Goal: Information Seeking & Learning: Learn about a topic

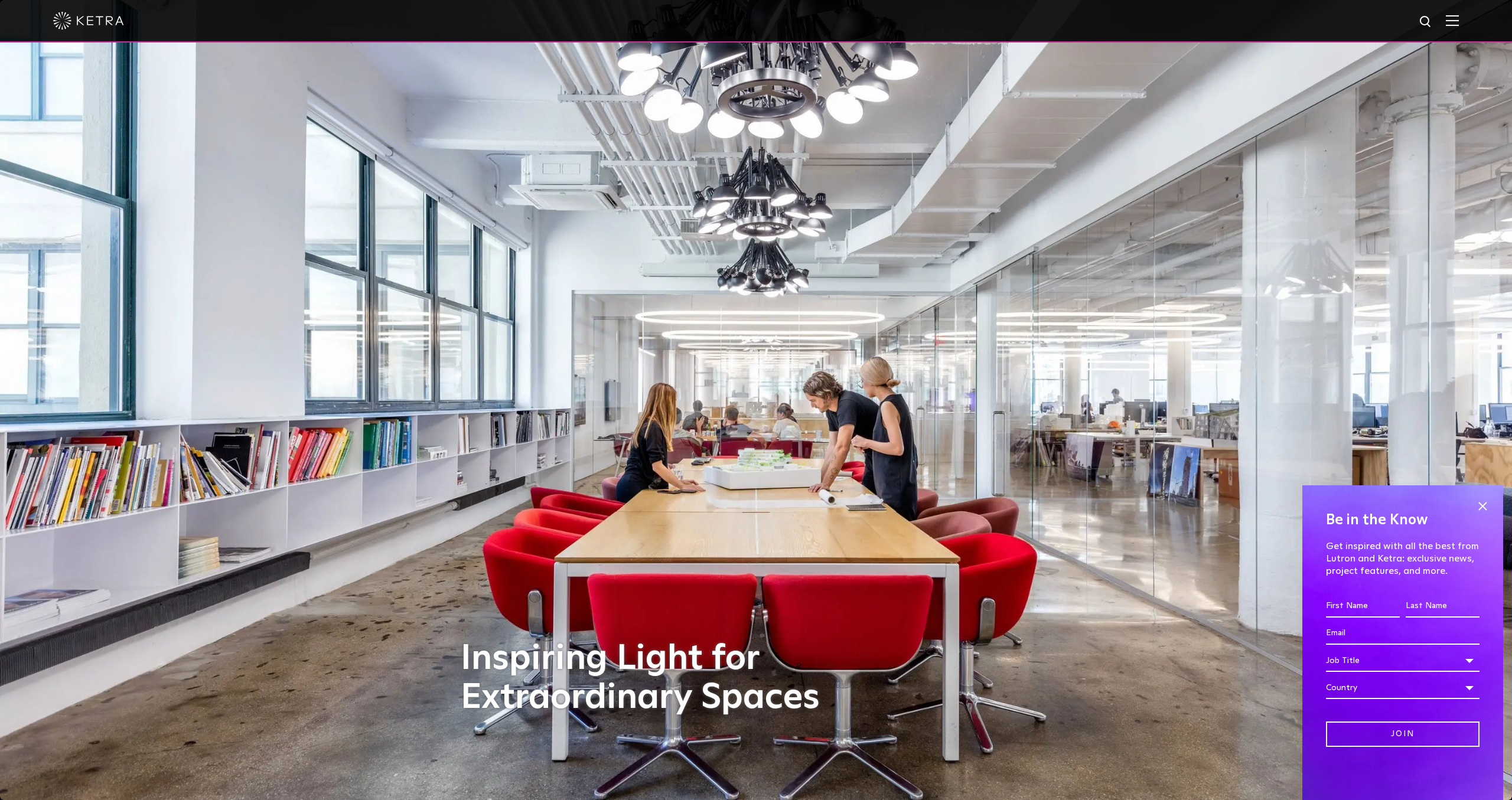
click at [1456, 19] on img at bounding box center [1453, 20] width 13 height 11
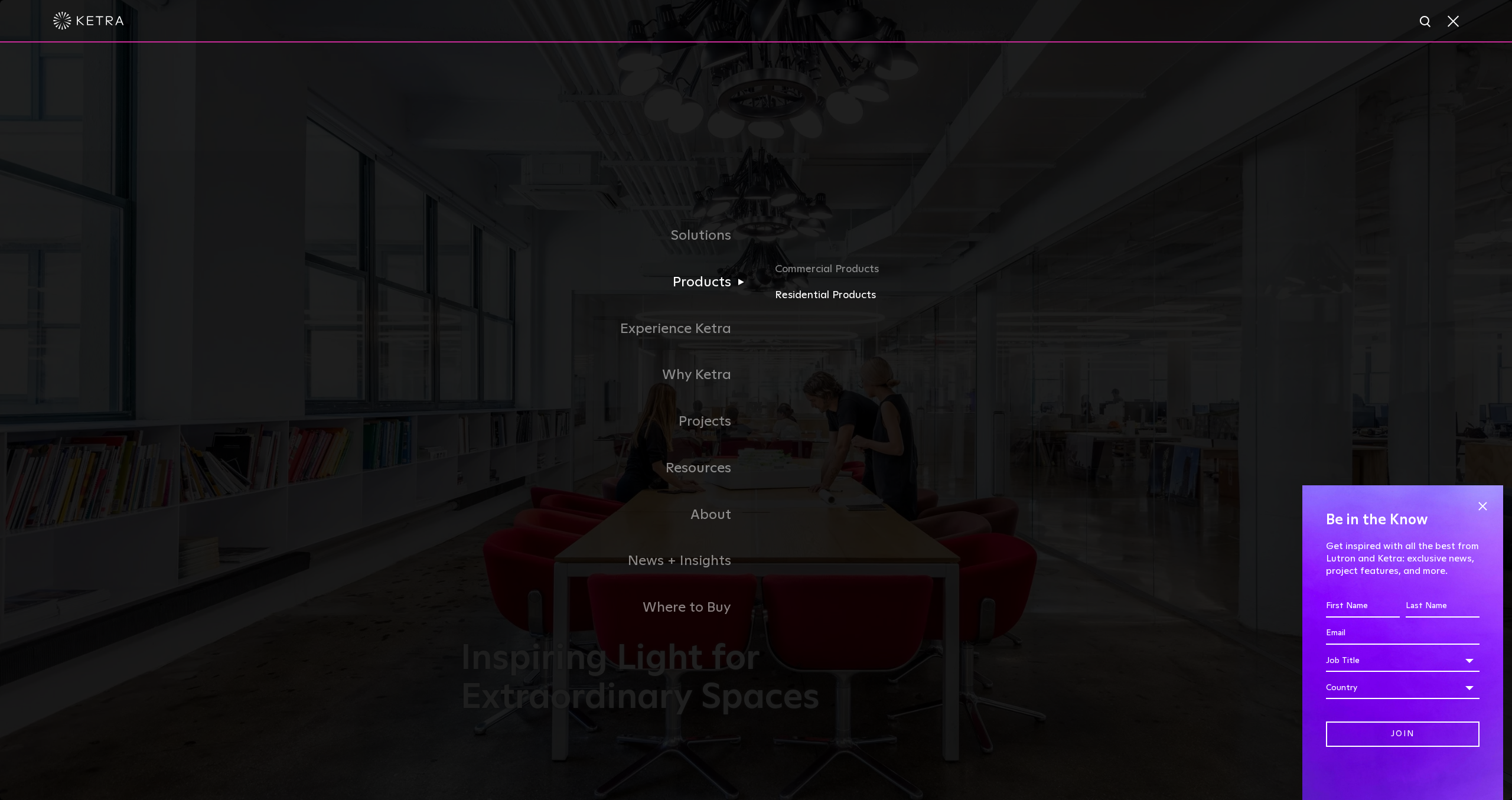
click at [783, 293] on link "Residential Products" at bounding box center [913, 295] width 276 height 17
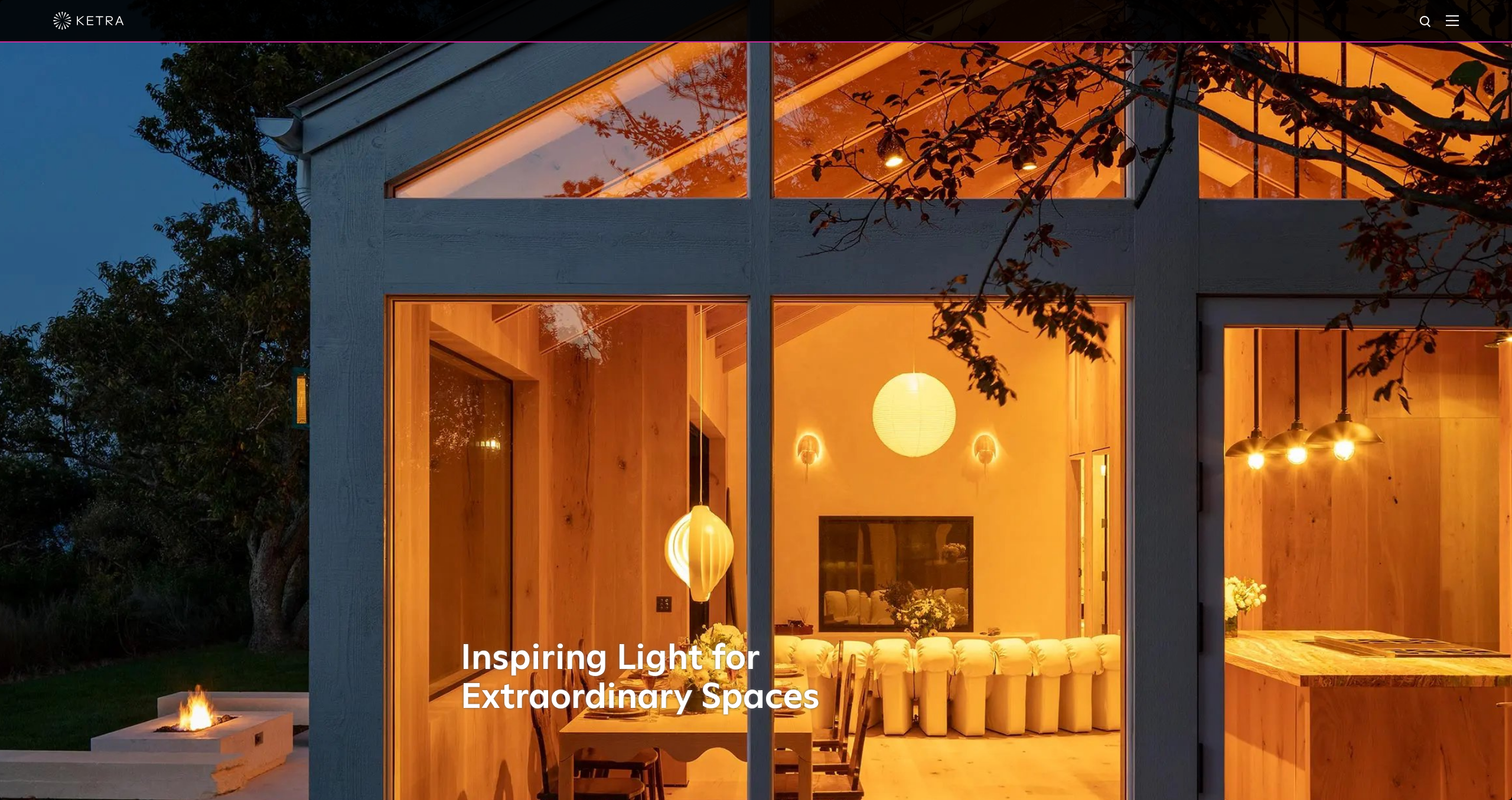
click at [1456, 19] on img at bounding box center [1453, 20] width 13 height 11
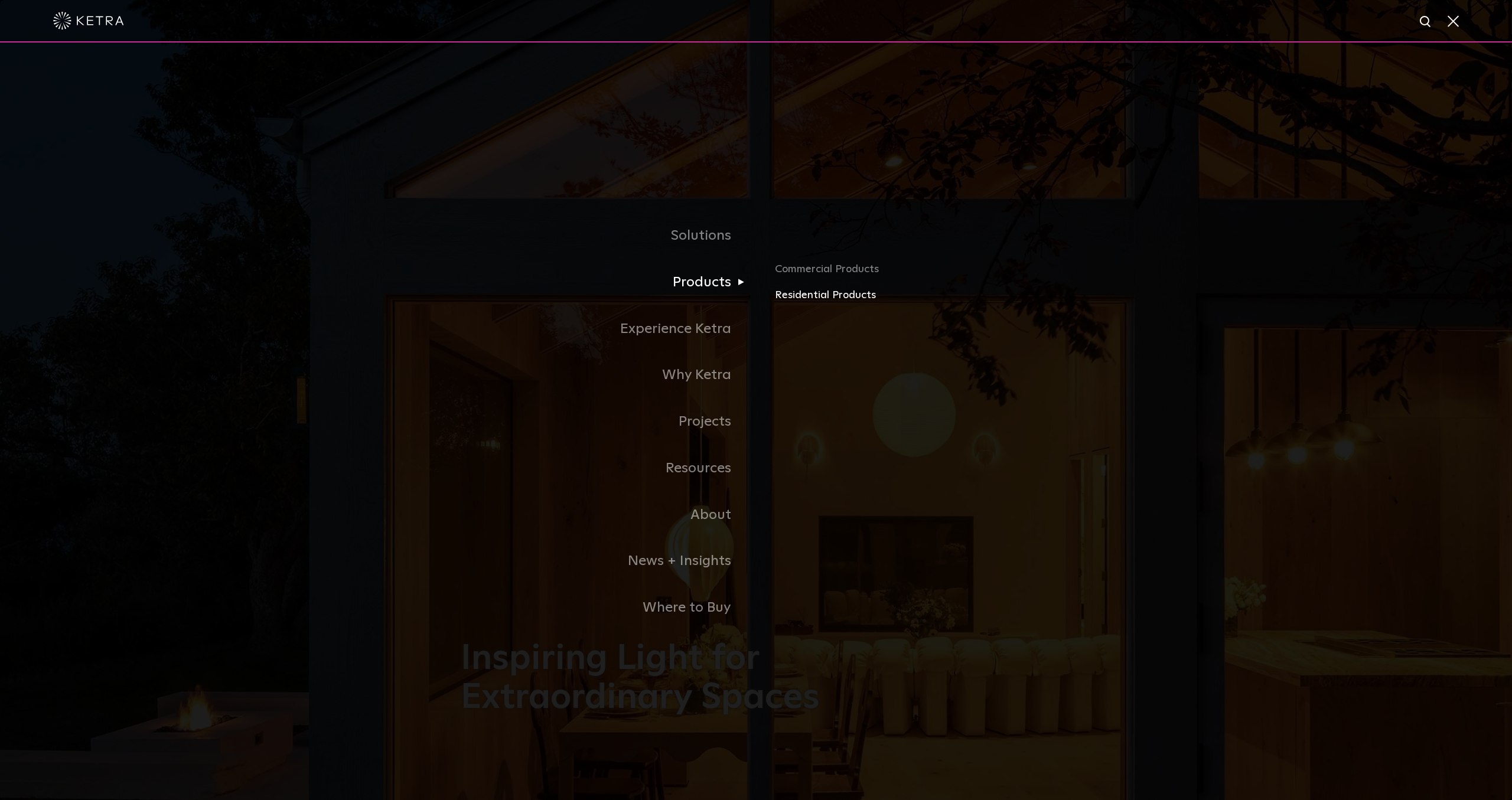
click at [805, 296] on link "Residential Products" at bounding box center [913, 295] width 276 height 17
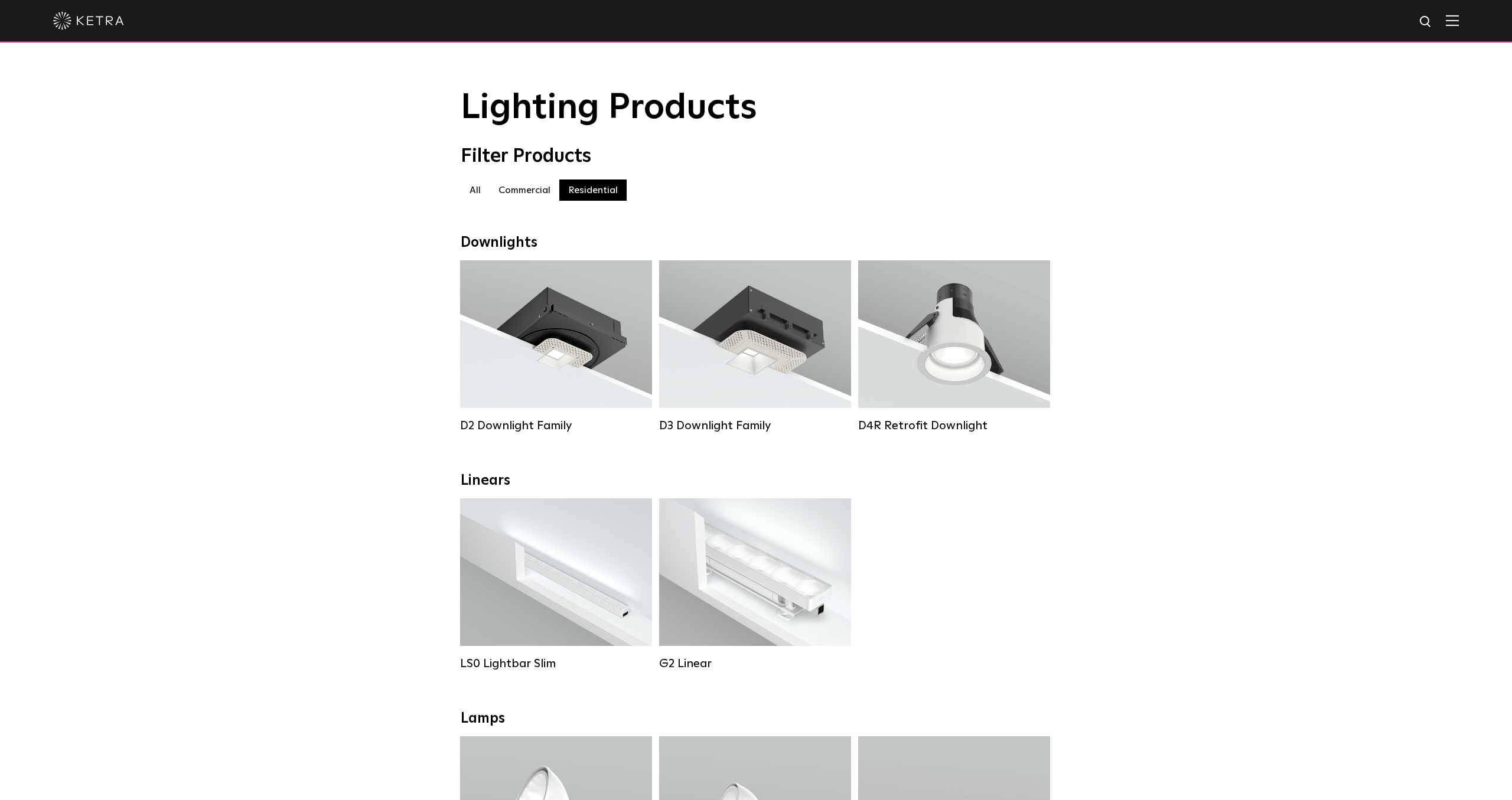
click at [83, 14] on img at bounding box center [88, 21] width 71 height 18
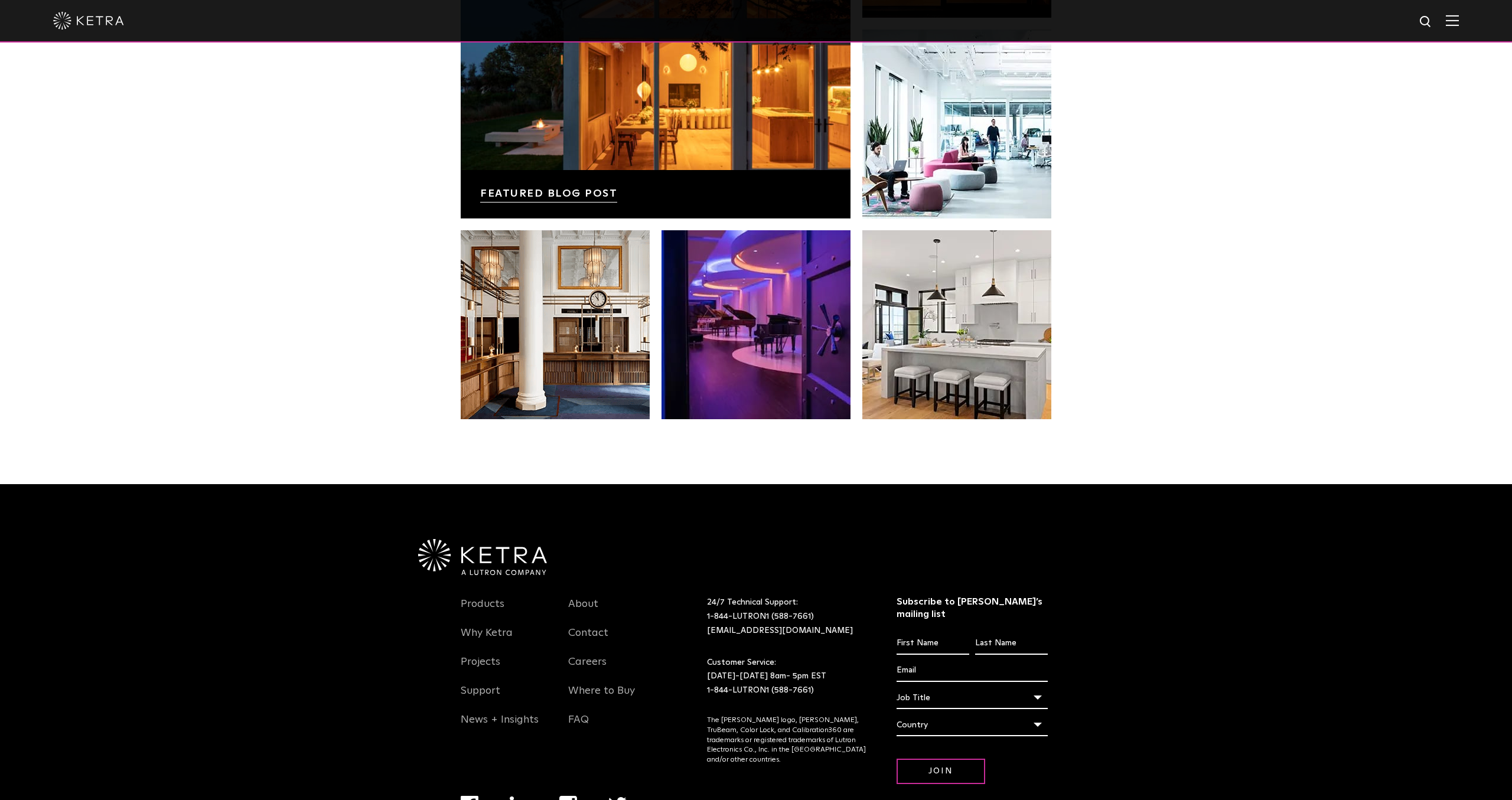
scroll to position [2480, 0]
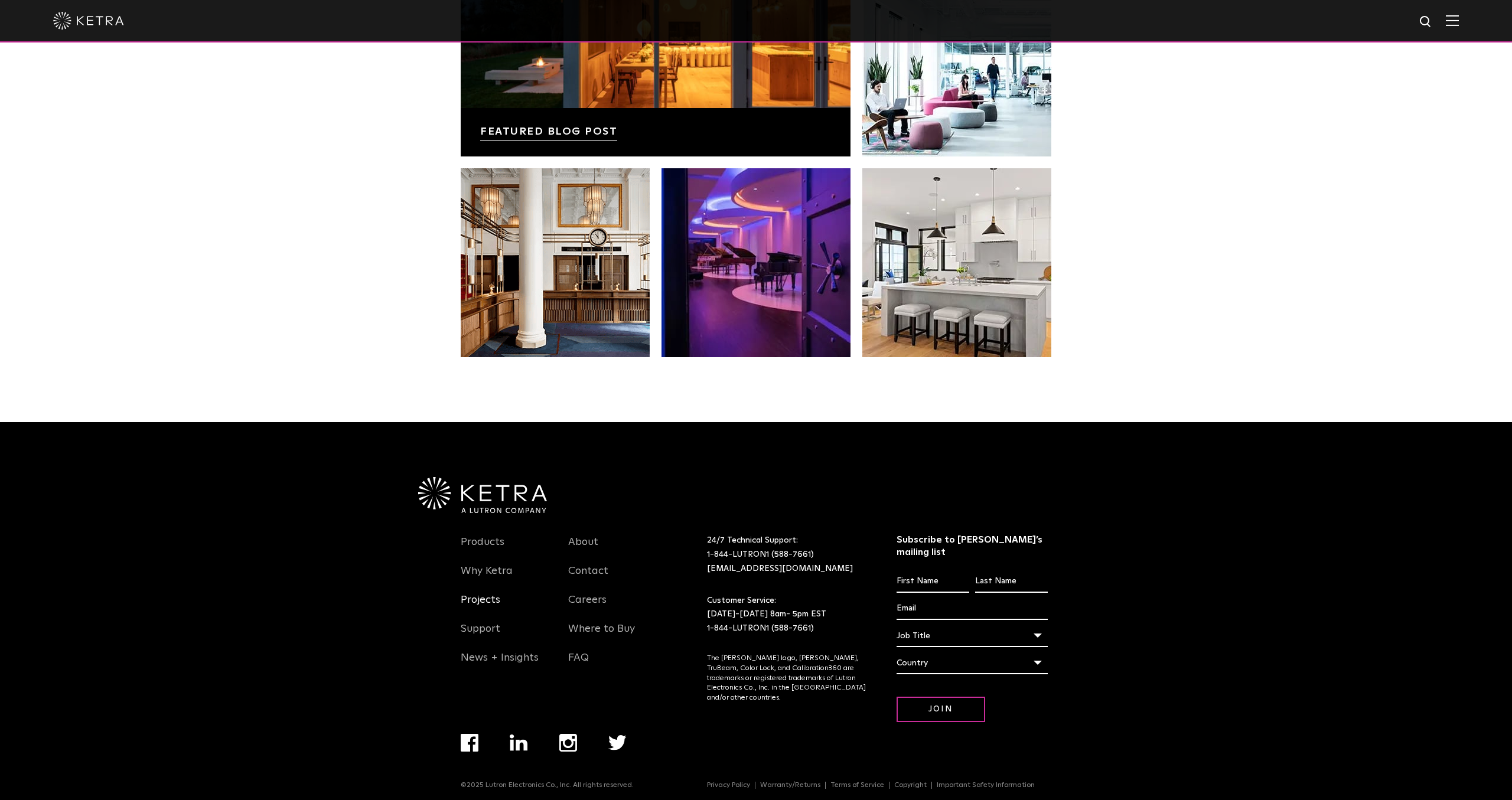
click at [472, 604] on link "Projects" at bounding box center [481, 607] width 40 height 27
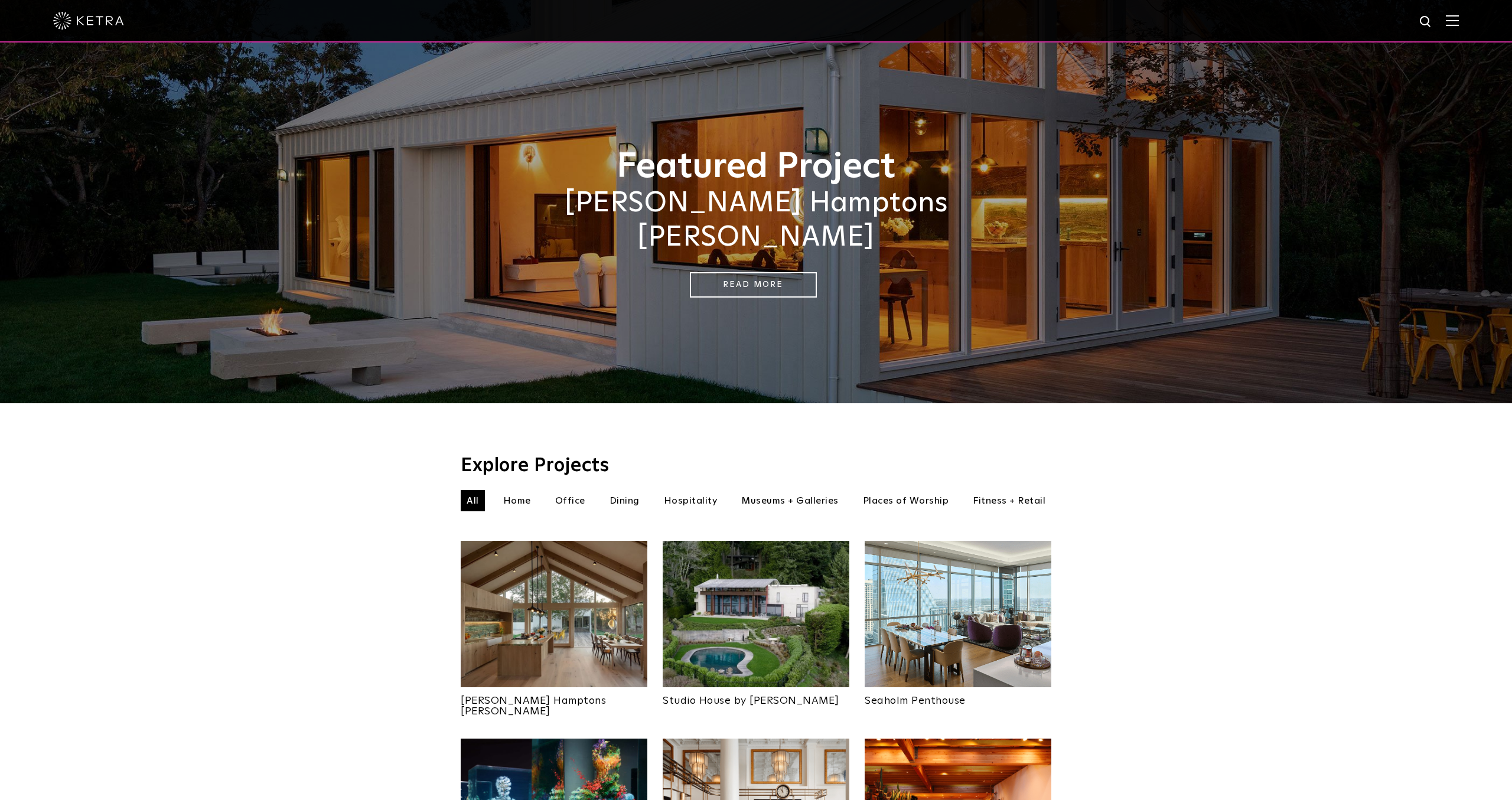
click at [522, 490] on li "Home" at bounding box center [517, 500] width 40 height 21
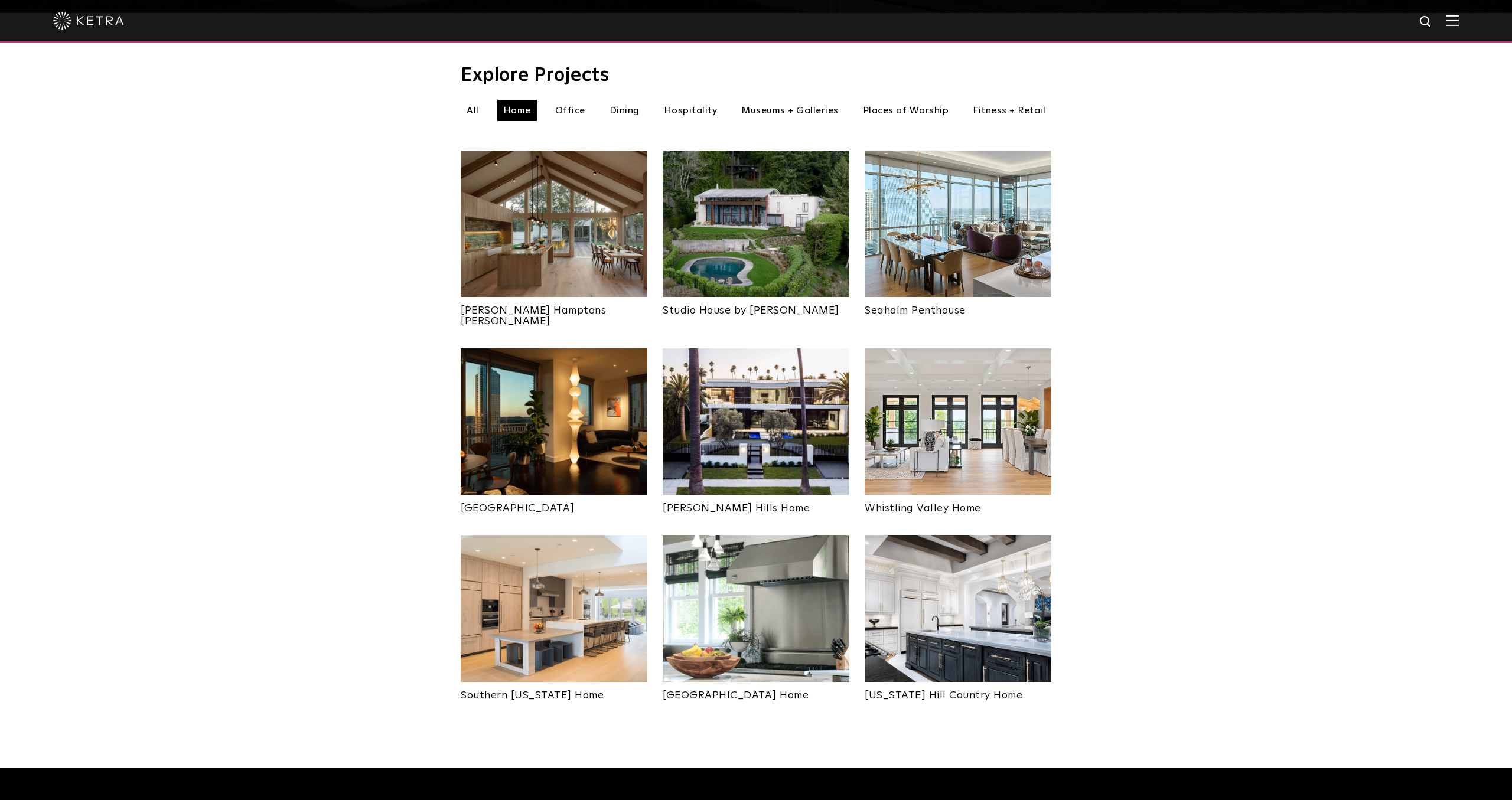
scroll to position [391, 0]
click at [580, 228] on img at bounding box center [554, 223] width 186 height 147
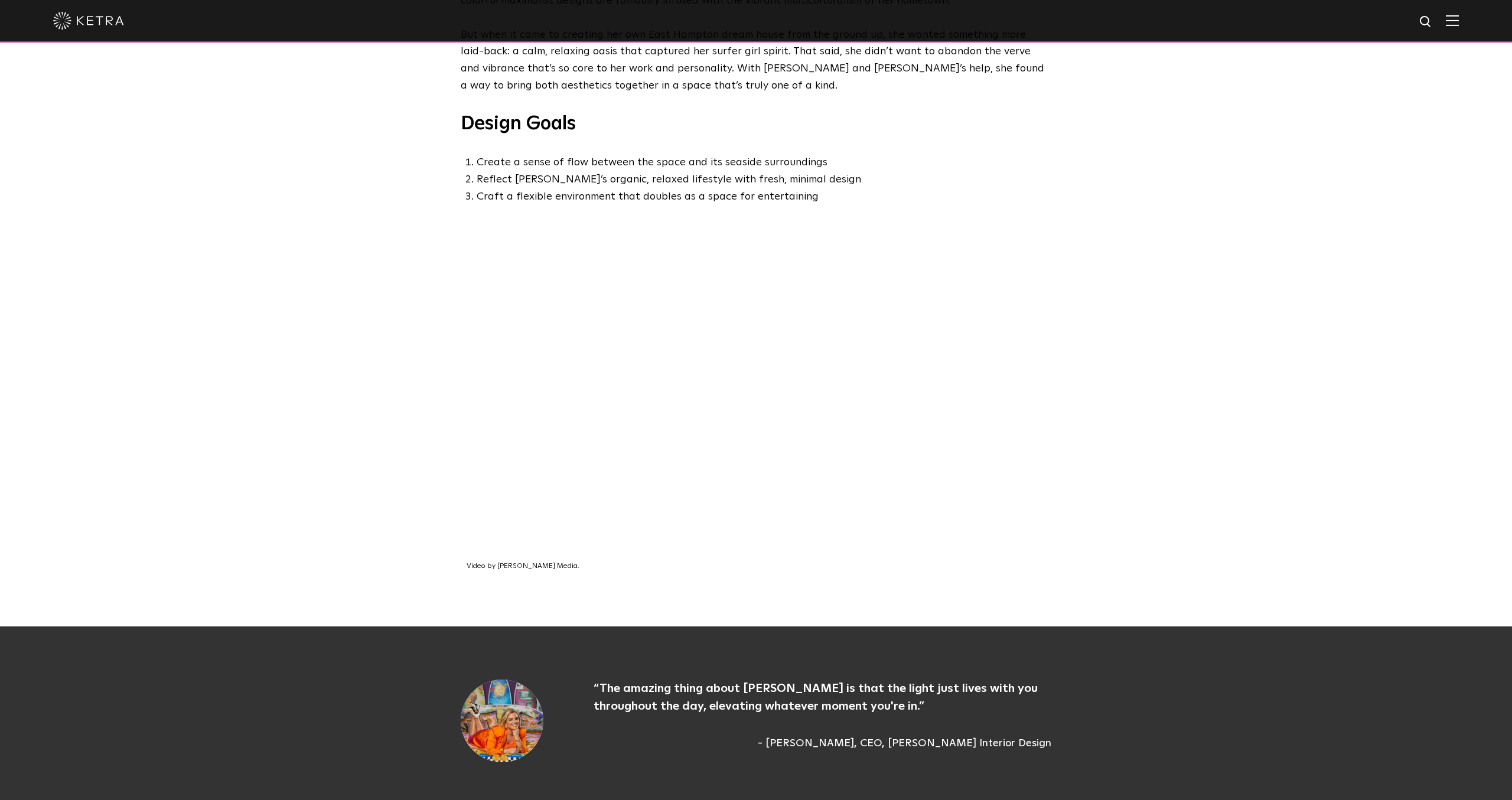
scroll to position [639, 0]
